Goal: Task Accomplishment & Management: Manage account settings

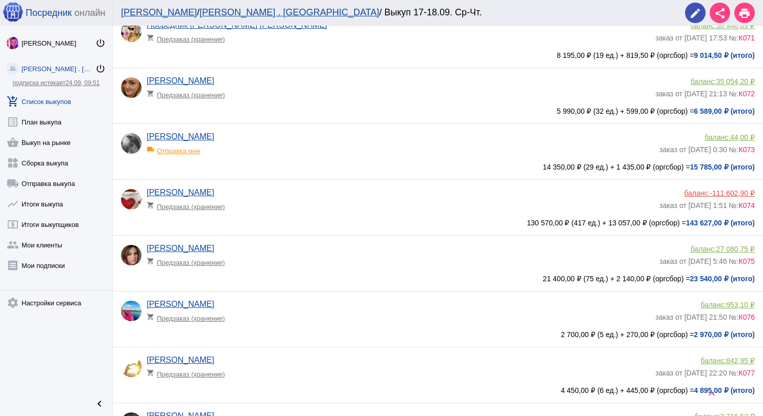
scroll to position [359, 0]
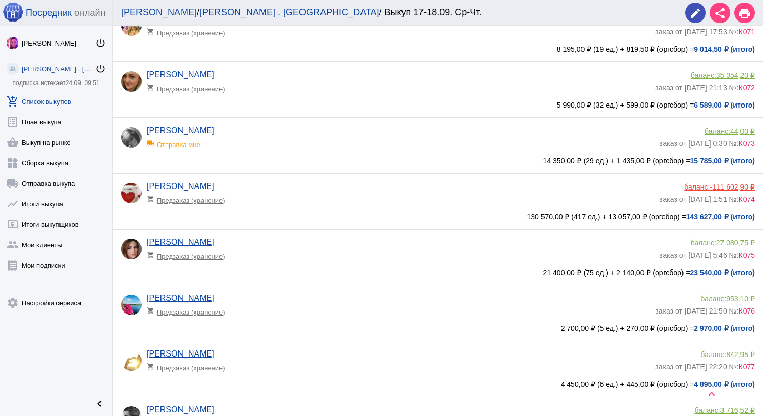
click at [349, 204] on app-delivery-type "shopping_cart Предзаказ (хранение)" at bounding box center [401, 197] width 508 height 13
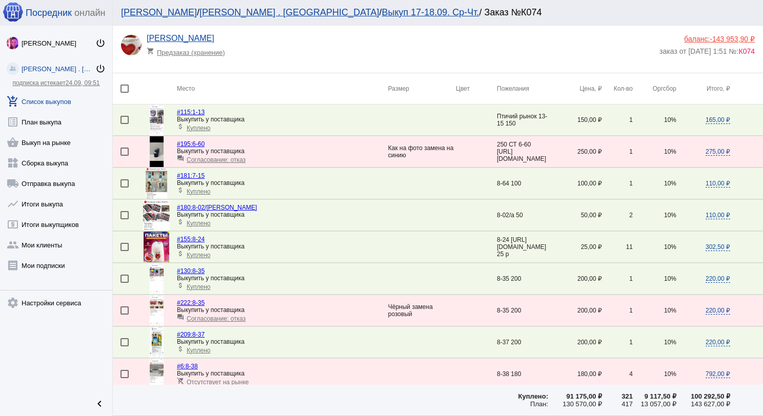
click at [154, 245] on img at bounding box center [157, 247] width 26 height 31
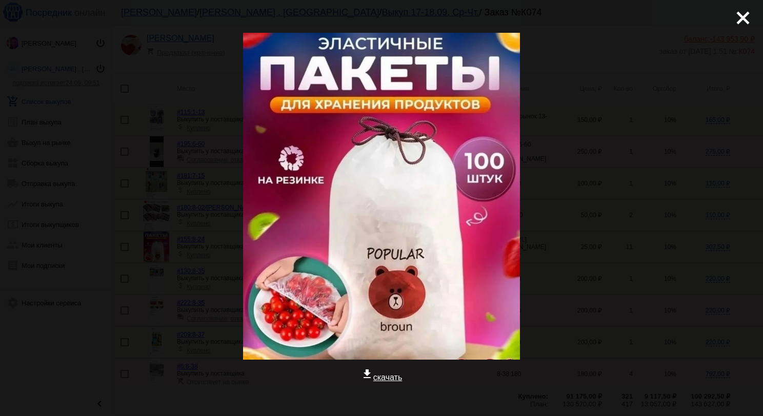
click at [733, 14] on mat-icon "close" at bounding box center [739, 14] width 12 height 12
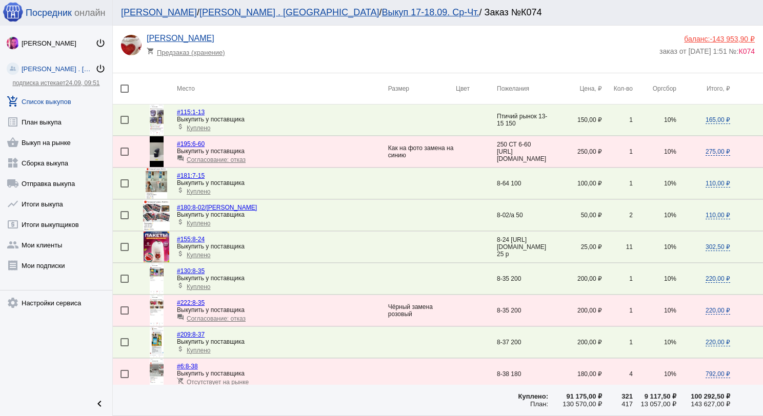
click at [152, 308] on img at bounding box center [157, 310] width 14 height 31
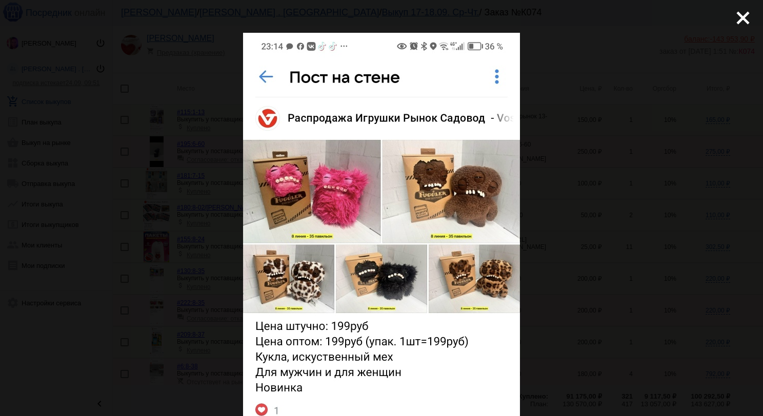
click at [733, 20] on mat-icon "close" at bounding box center [739, 14] width 12 height 12
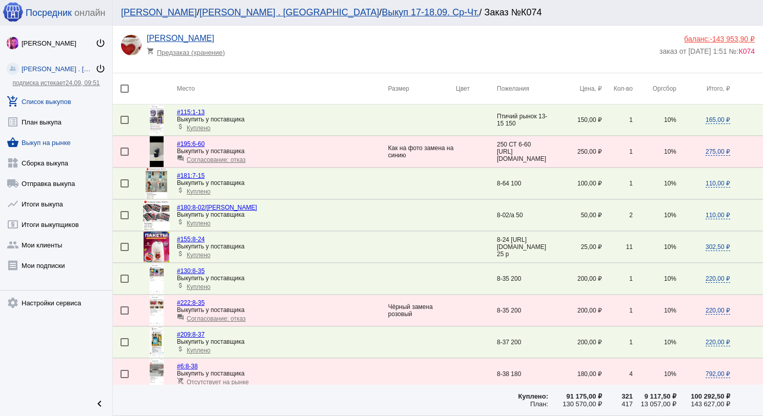
click at [65, 145] on link "shopping_basket Выкуп на рынке" at bounding box center [56, 140] width 112 height 21
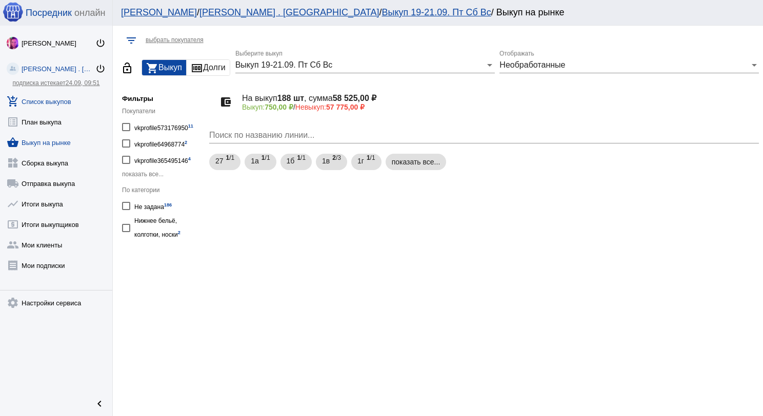
click at [68, 102] on link "add_shopping_cart Список выкупов" at bounding box center [56, 99] width 112 height 21
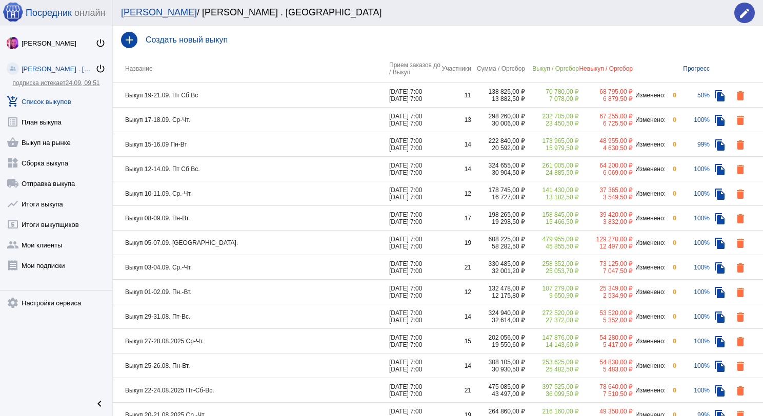
click at [257, 95] on td "Выкуп 19-21.09. Пт Сб Вс" at bounding box center [251, 95] width 276 height 25
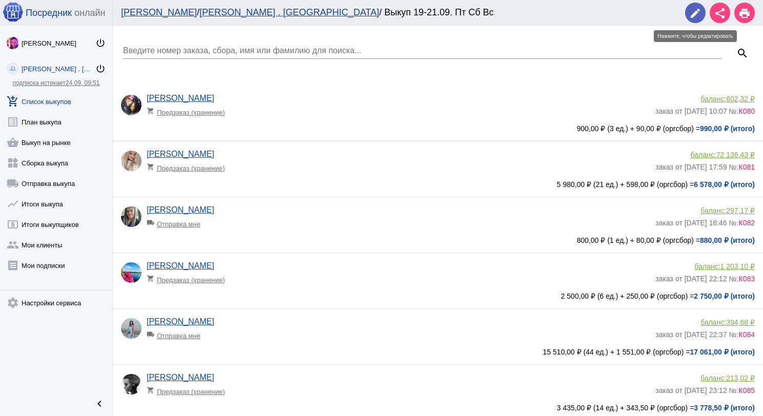
click at [688, 16] on button "edit" at bounding box center [695, 13] width 21 height 21
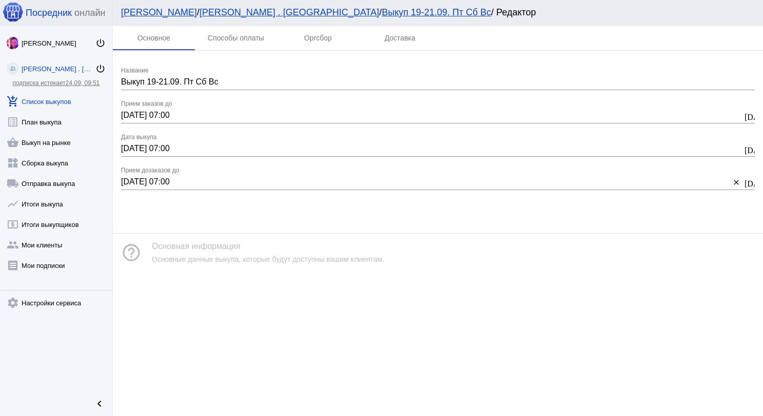
click at [66, 105] on link "add_shopping_cart Список выкупов" at bounding box center [56, 99] width 112 height 21
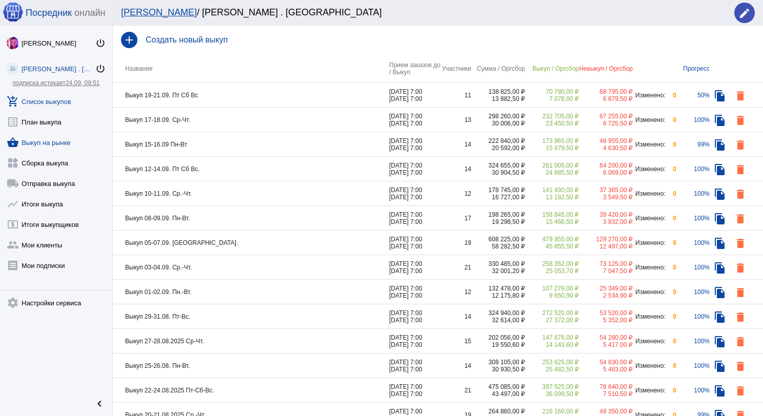
click at [64, 148] on link "shopping_basket Выкуп на рынке" at bounding box center [56, 140] width 112 height 21
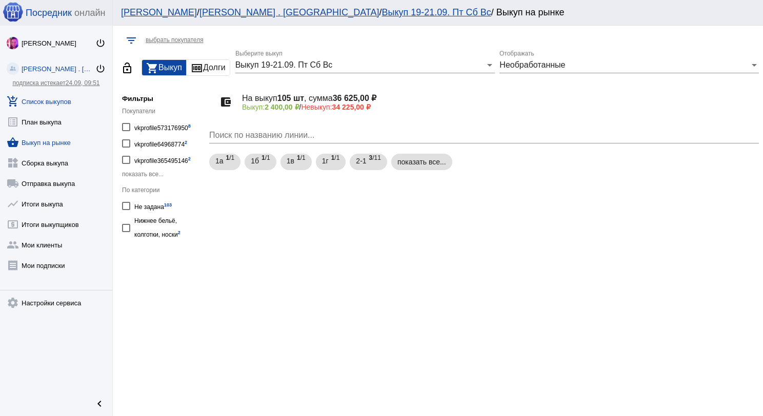
click at [65, 101] on link "add_shopping_cart Список выкупов" at bounding box center [56, 99] width 112 height 21
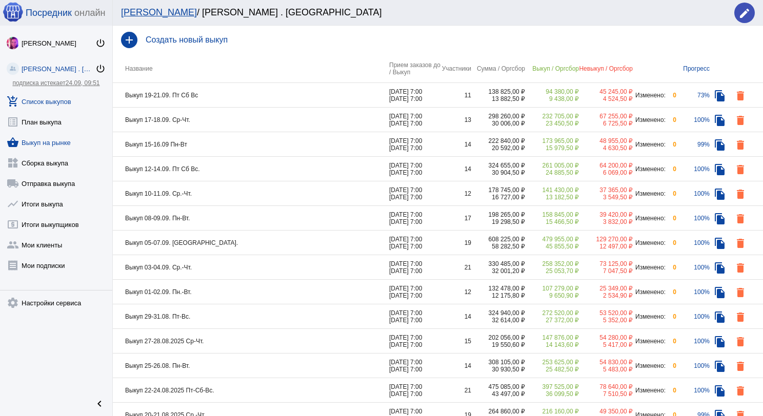
click at [51, 146] on link "shopping_basket Выкуп на рынке" at bounding box center [56, 140] width 112 height 21
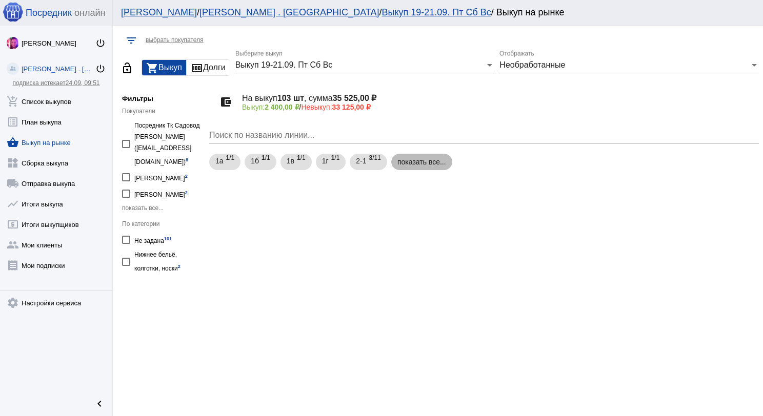
click at [420, 161] on mat-chip "показать все..." at bounding box center [421, 162] width 61 height 16
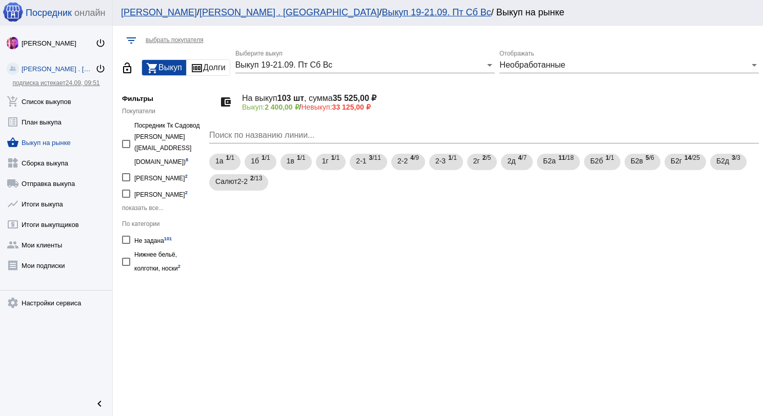
click at [536, 70] on div "Необработанные Отображать" at bounding box center [628, 61] width 259 height 23
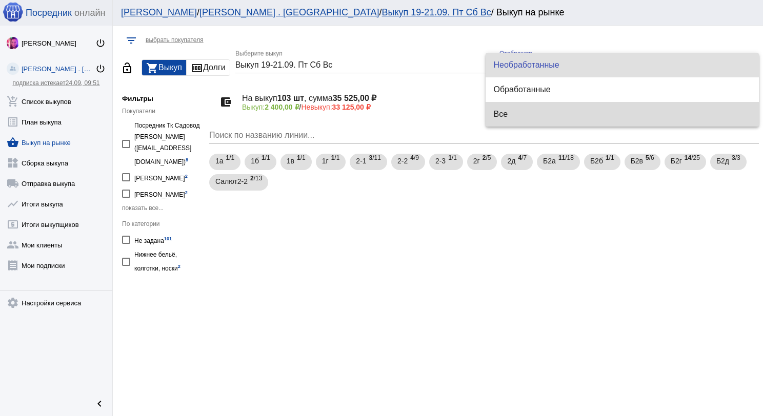
click at [543, 105] on span "Все" at bounding box center [622, 114] width 257 height 25
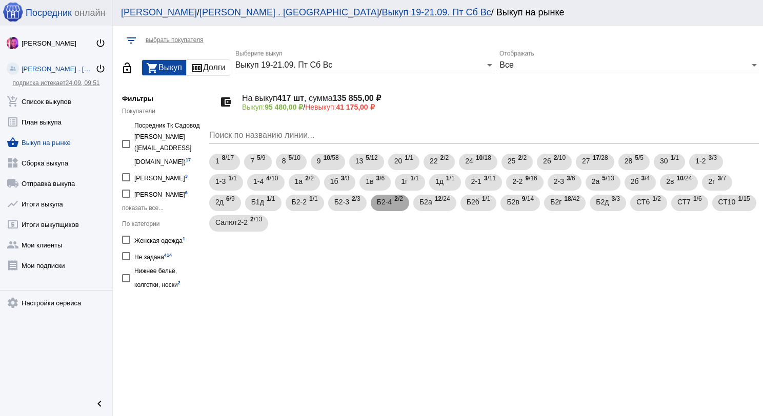
click at [388, 205] on span "Б2-4" at bounding box center [384, 202] width 15 height 18
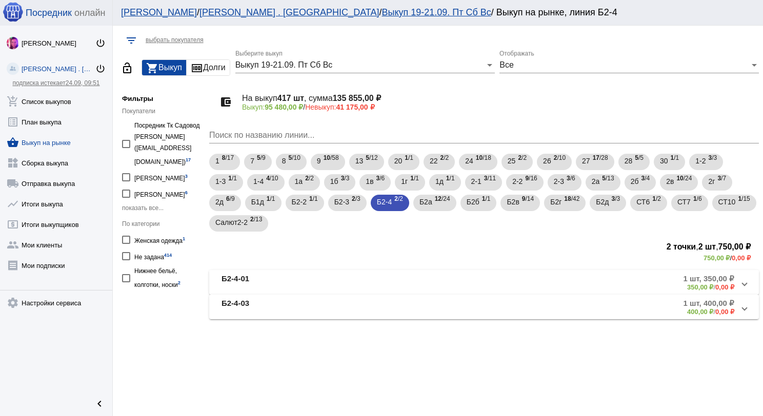
click at [376, 271] on mat-expansion-panel-header "Б2-4-01 1 шт, 350,00 ₽ 350,00 ₽ / 0,00 ₽" at bounding box center [484, 282] width 550 height 25
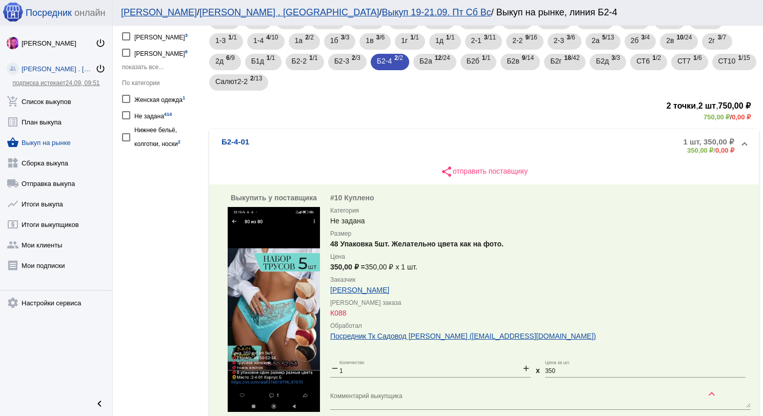
scroll to position [154, 0]
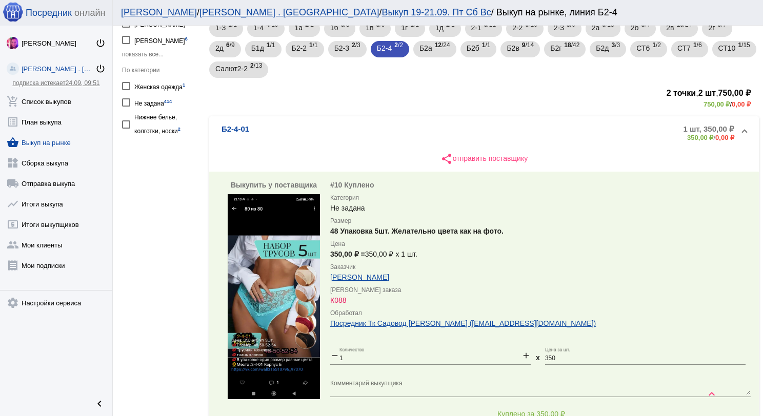
click at [281, 285] on img at bounding box center [274, 296] width 92 height 205
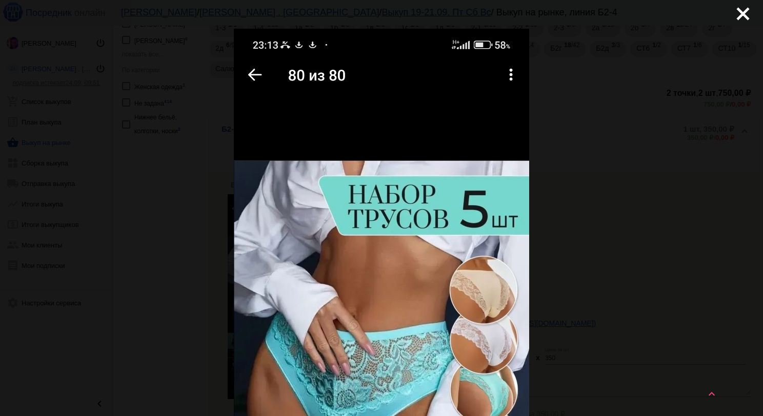
scroll to position [0, 0]
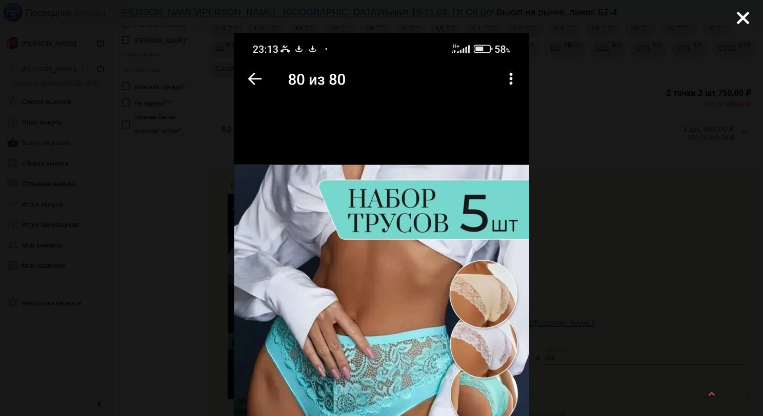
click at [733, 18] on mat-icon "close" at bounding box center [739, 14] width 12 height 12
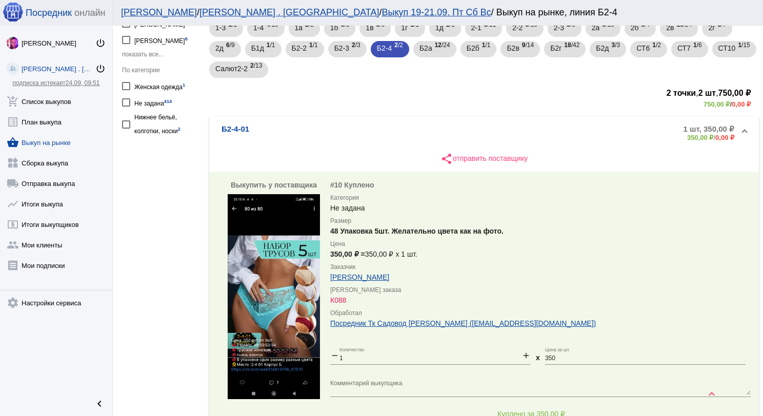
drag, startPoint x: 248, startPoint y: 126, endPoint x: 215, endPoint y: 124, distance: 32.9
click at [215, 124] on mat-expansion-panel-header "Б2-4-01 1 шт, 350,00 ₽ 350,00 ₽ / 0,00 ₽" at bounding box center [484, 132] width 550 height 33
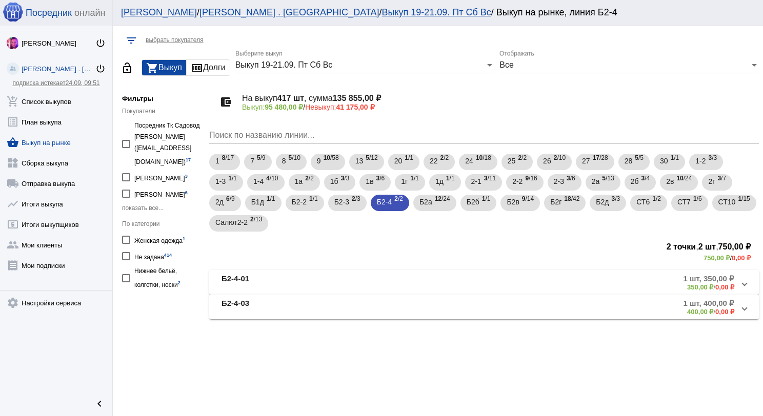
copy b "Б2-4-01"
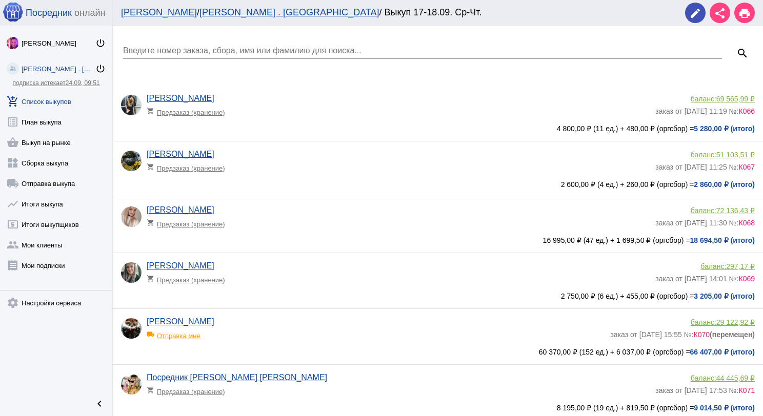
click at [60, 98] on link "add_shopping_cart Список выкупов" at bounding box center [56, 99] width 112 height 21
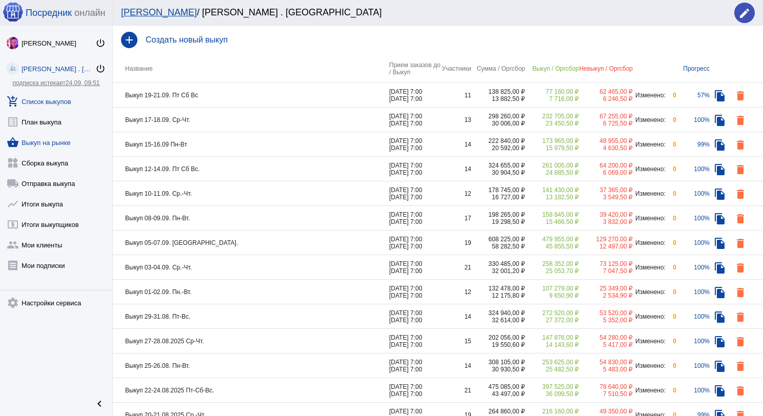
click at [63, 146] on link "shopping_basket Выкуп на рынке" at bounding box center [56, 140] width 112 height 21
